Goal: Find specific page/section: Find specific page/section

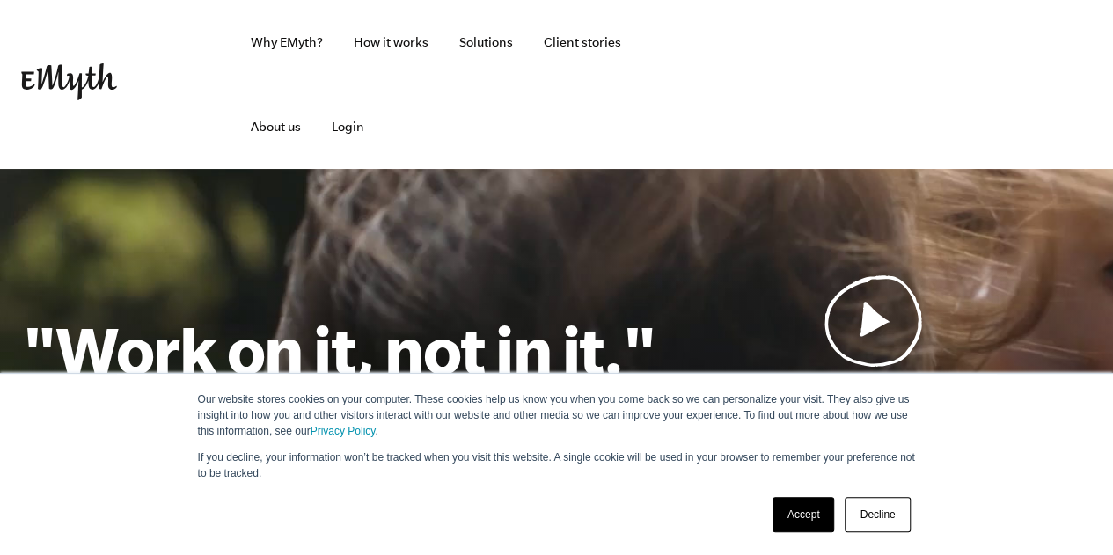
click at [885, 507] on link "Decline" at bounding box center [877, 514] width 65 height 35
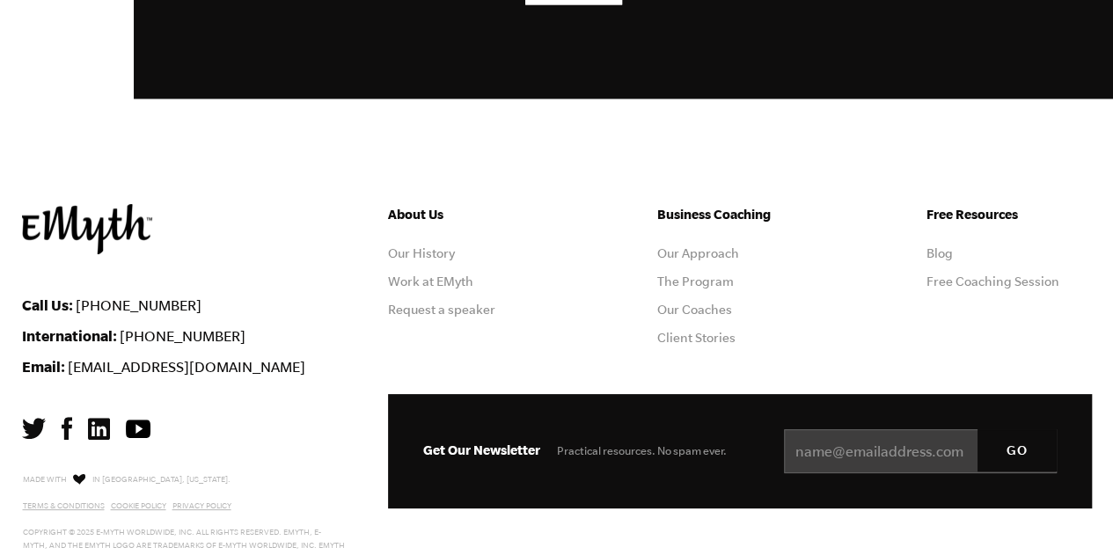
scroll to position [4926, 0]
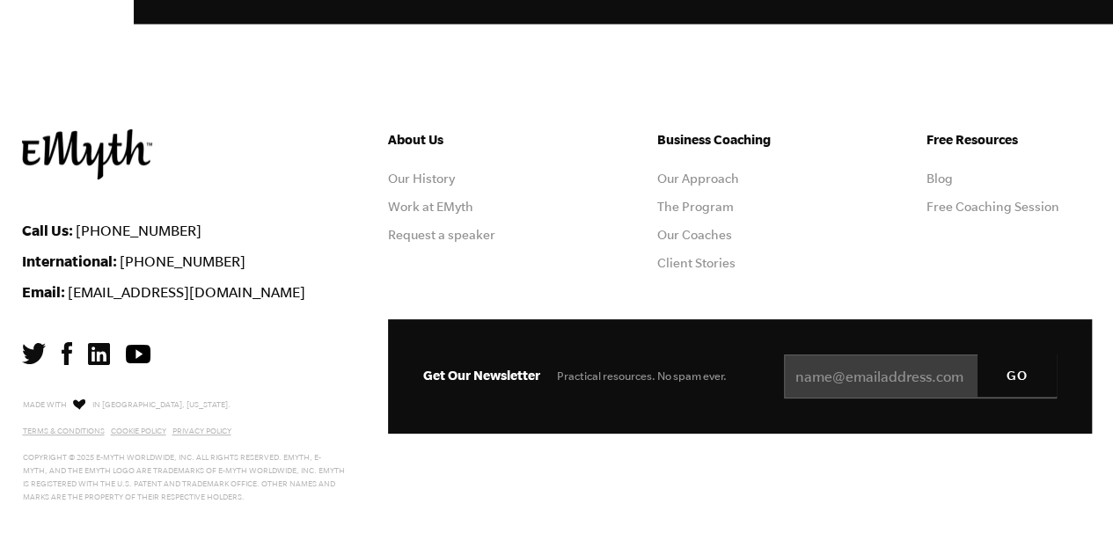
click at [99, 345] on img at bounding box center [99, 354] width 22 height 22
click at [450, 206] on link "Work at EMyth" at bounding box center [430, 207] width 85 height 14
